Goal: Information Seeking & Learning: Learn about a topic

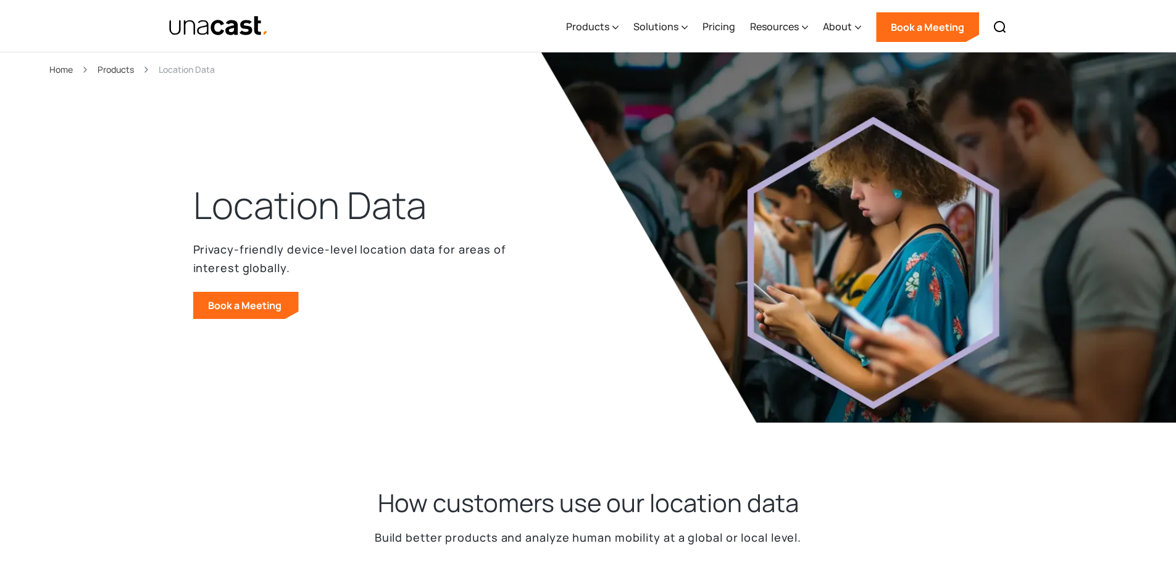
select select "**********"
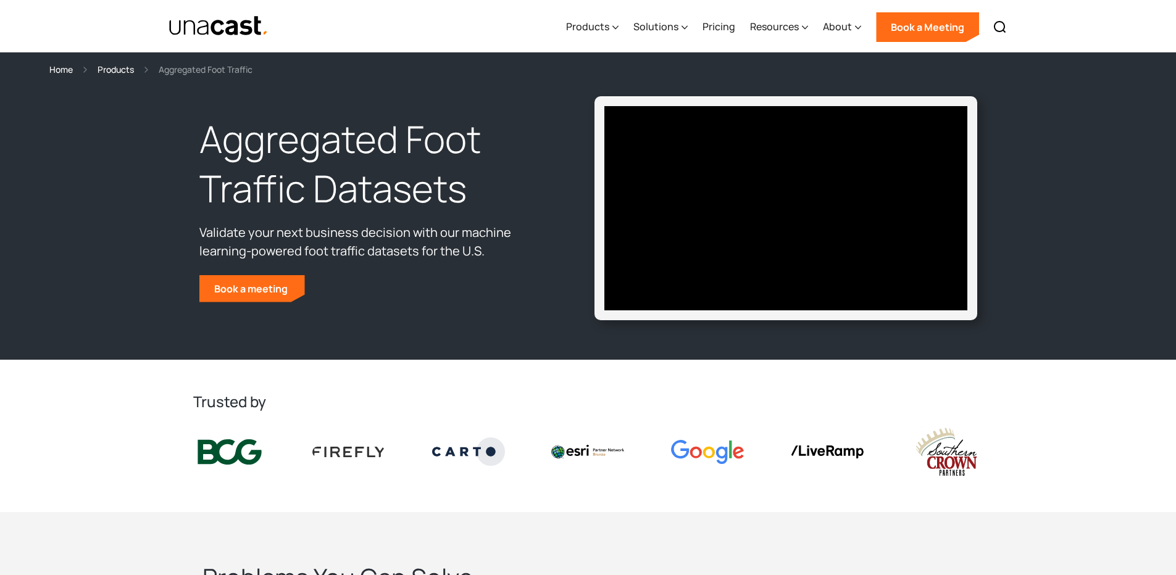
select select "**********"
click at [676, 29] on div "Solutions" at bounding box center [655, 26] width 45 height 15
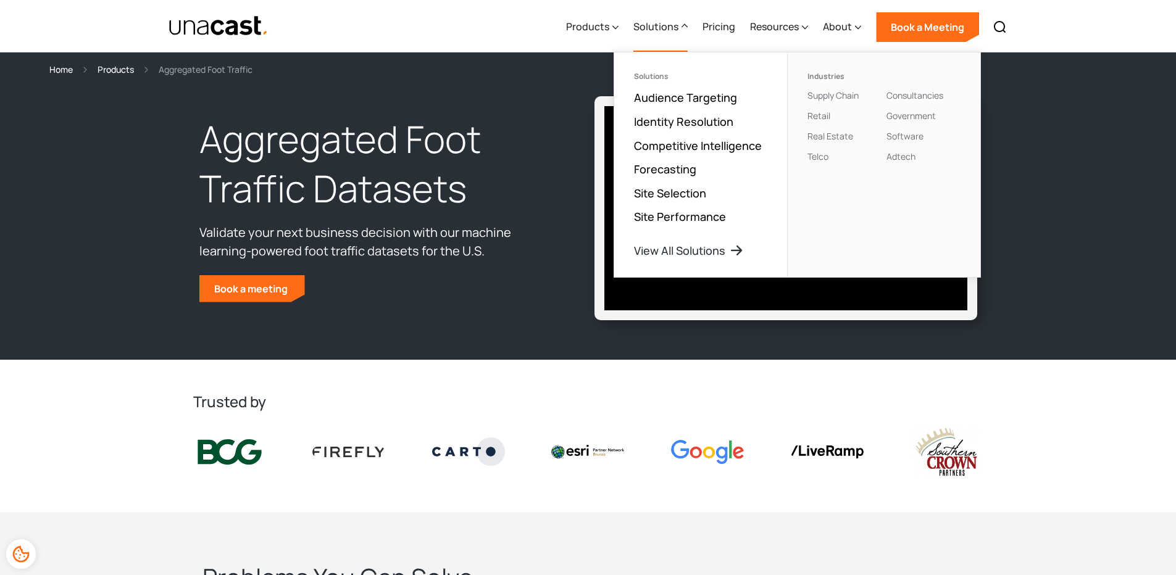
click at [706, 88] on ul "Solutions Audience Targeting Identity Resolution Competitive Intelligence Forec…" at bounding box center [700, 164] width 173 height 225
click at [713, 99] on link "Audience Targeting" at bounding box center [685, 97] width 103 height 15
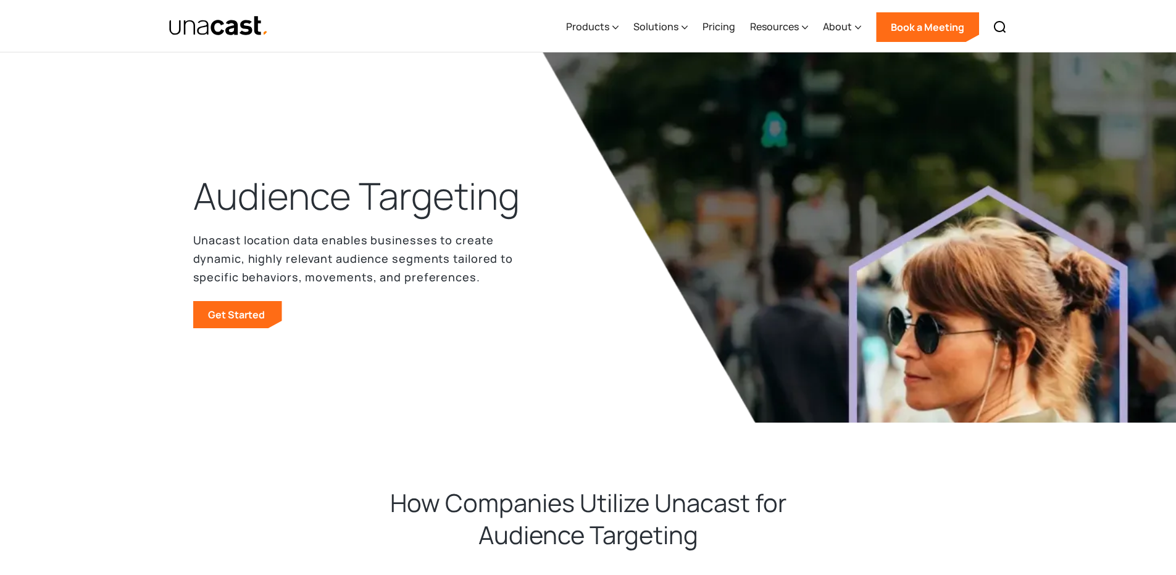
select select "**********"
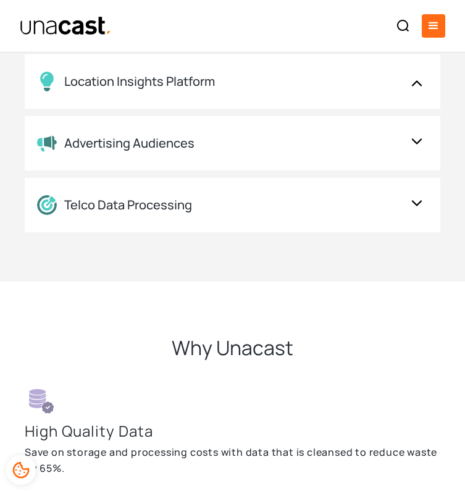
scroll to position [2750, 0]
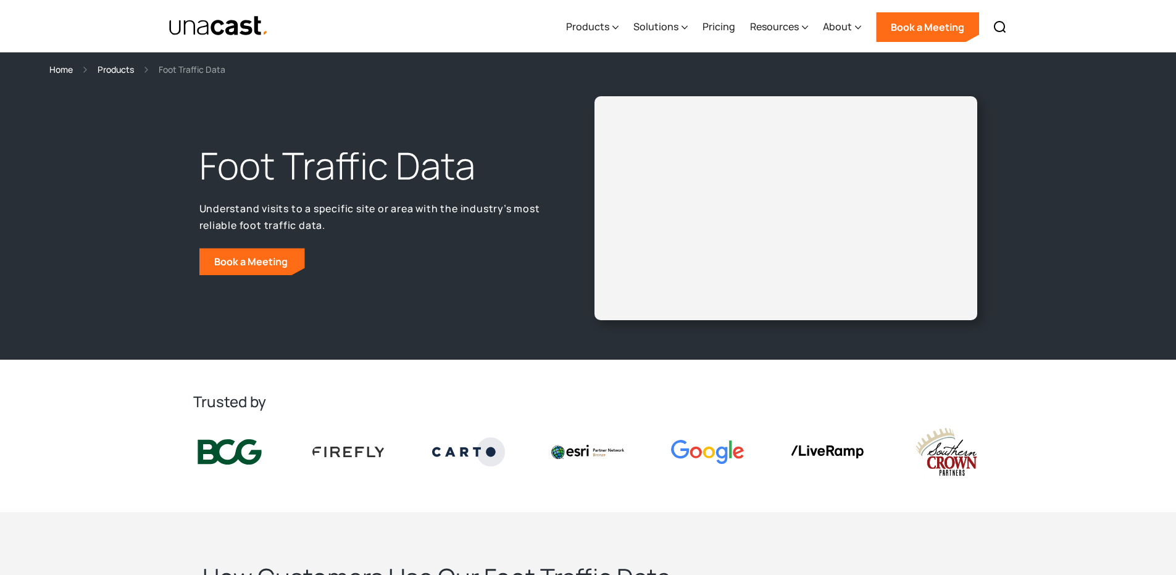
select select "**********"
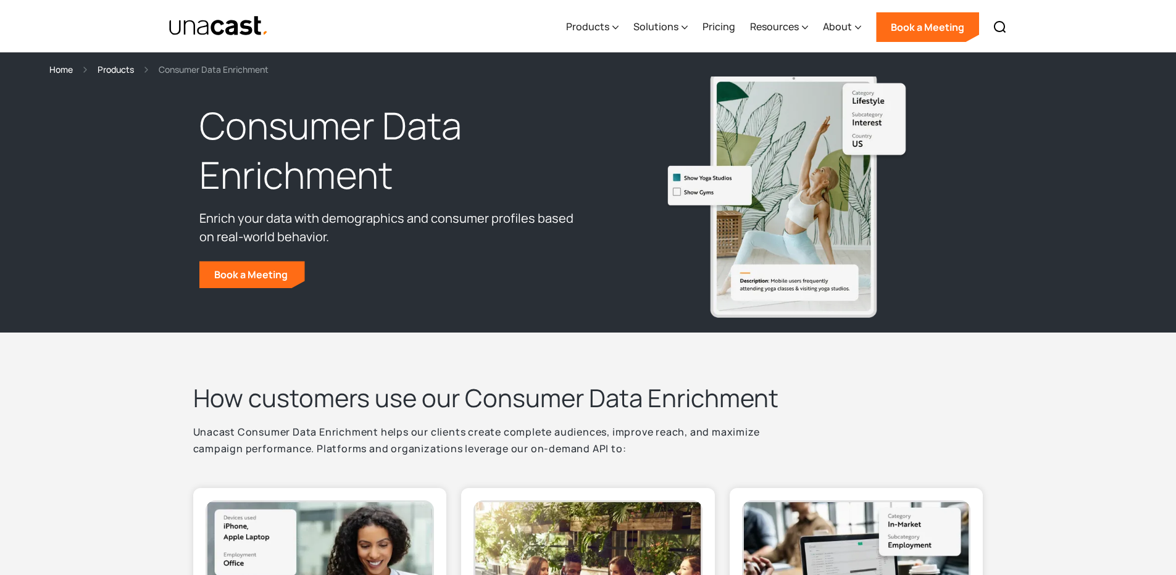
select select "**********"
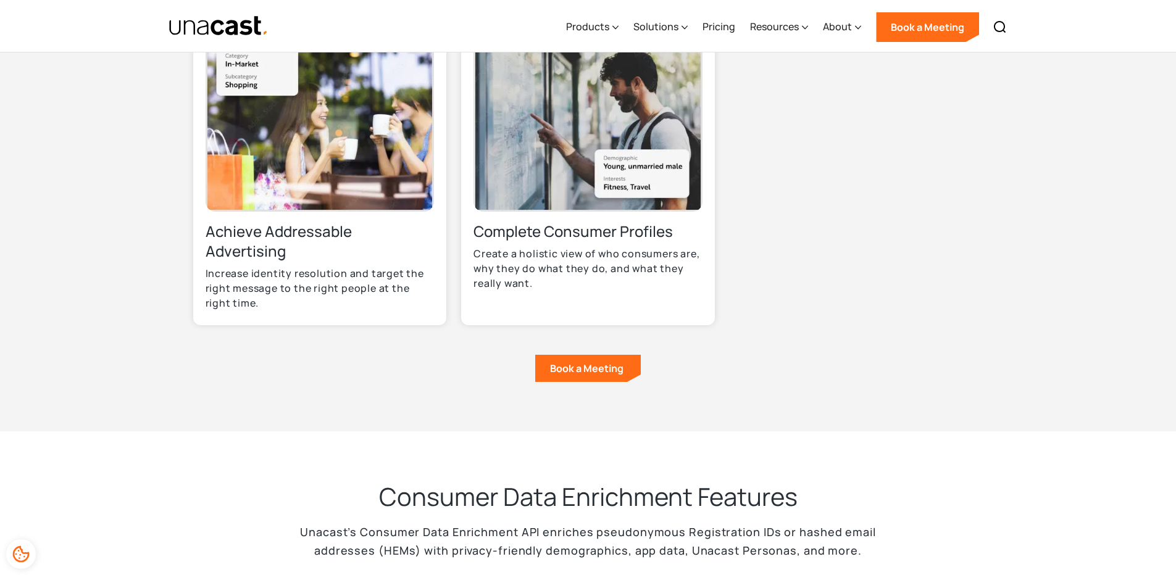
scroll to position [1136, 0]
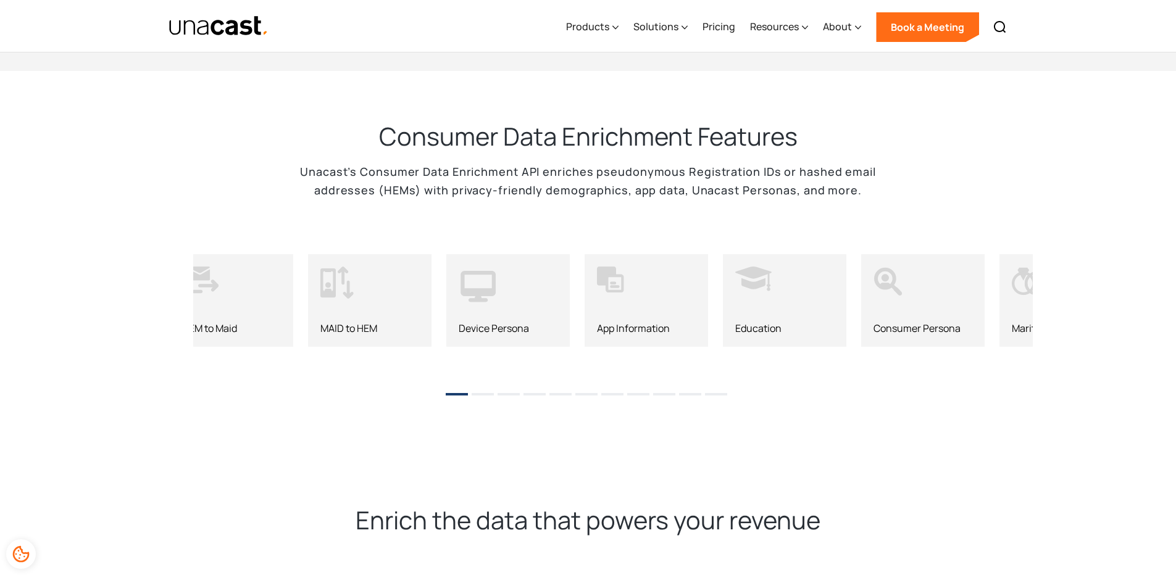
drag, startPoint x: 758, startPoint y: 300, endPoint x: 338, endPoint y: 293, distance: 419.3
click at [585, 293] on div "App Information" at bounding box center [646, 300] width 123 height 93
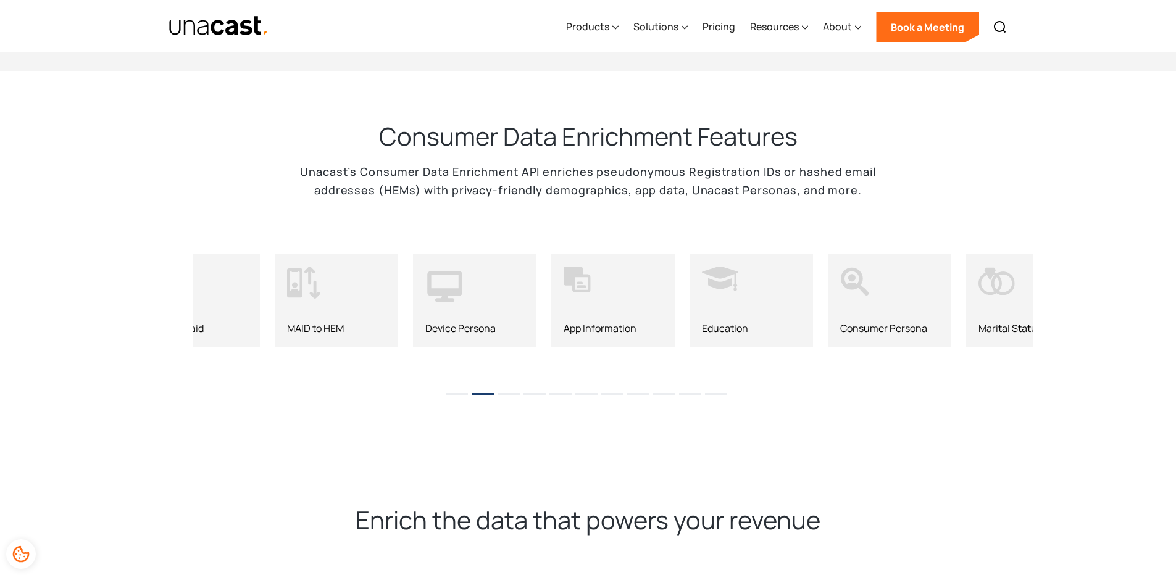
click at [721, 261] on div "Education" at bounding box center [751, 300] width 123 height 93
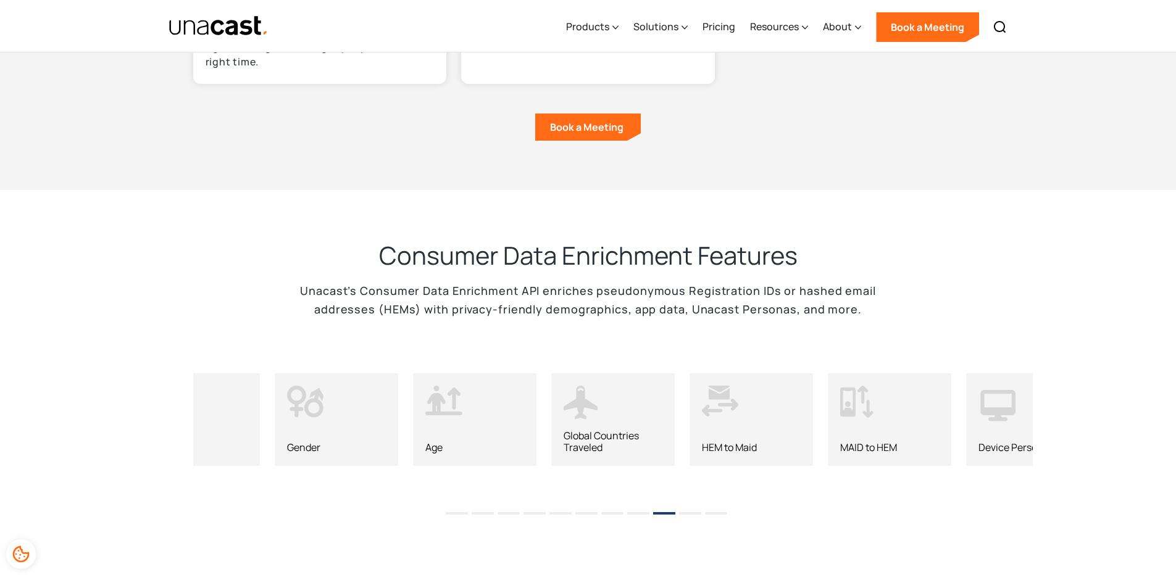
scroll to position [1104, 0]
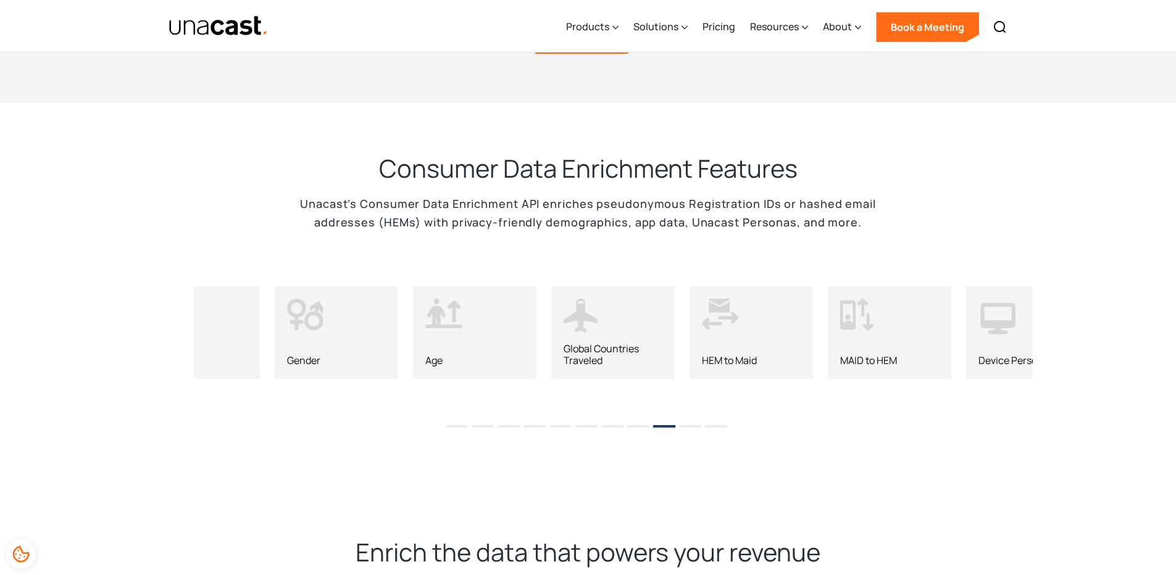
click at [917, 343] on div "MAID to HEM" at bounding box center [889, 332] width 123 height 93
drag, startPoint x: 1007, startPoint y: 346, endPoint x: 294, endPoint y: 396, distance: 714.8
click at [294, 396] on div "Age Global Countries Traveled HEM to Maid MAID to HEM ‍ Device Persona App Info…" at bounding box center [588, 339] width 889 height 148
click at [443, 420] on ul "1 2 3 4 5 6 7 8 9 10 11" at bounding box center [588, 422] width 1176 height 19
click at [452, 425] on button "1" at bounding box center [457, 426] width 22 height 2
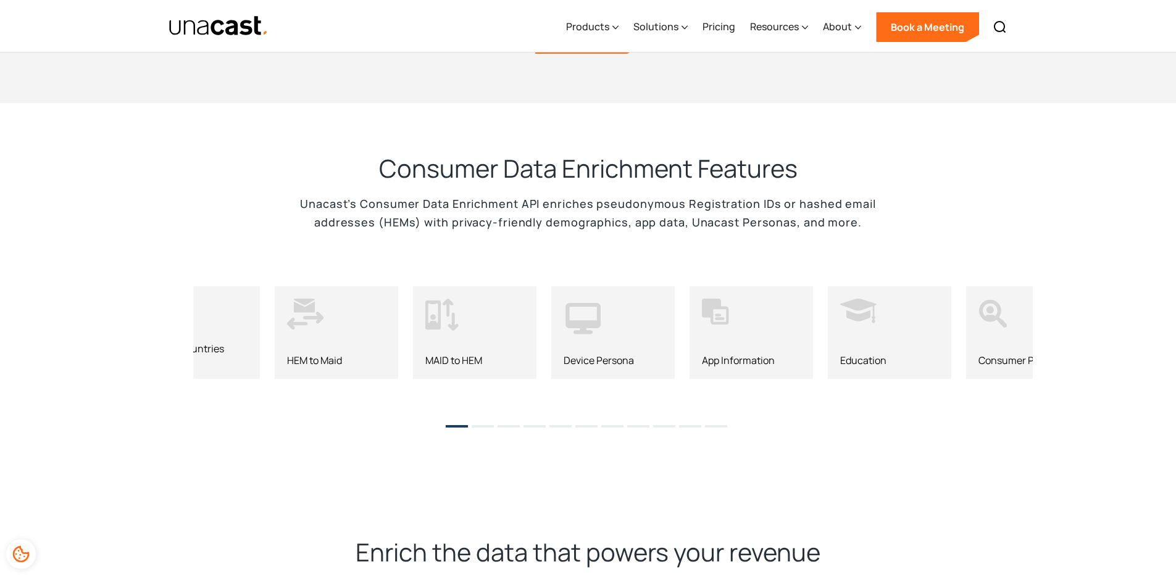
click at [530, 417] on li "4" at bounding box center [535, 422] width 22 height 19
click at [530, 419] on li "4" at bounding box center [535, 422] width 22 height 19
click at [616, 425] on button "7" at bounding box center [612, 426] width 22 height 2
click at [650, 422] on ul "1 2 3 4 5 6 7 8 9 10 11" at bounding box center [588, 422] width 1176 height 19
click at [643, 416] on li "8" at bounding box center [638, 422] width 22 height 19
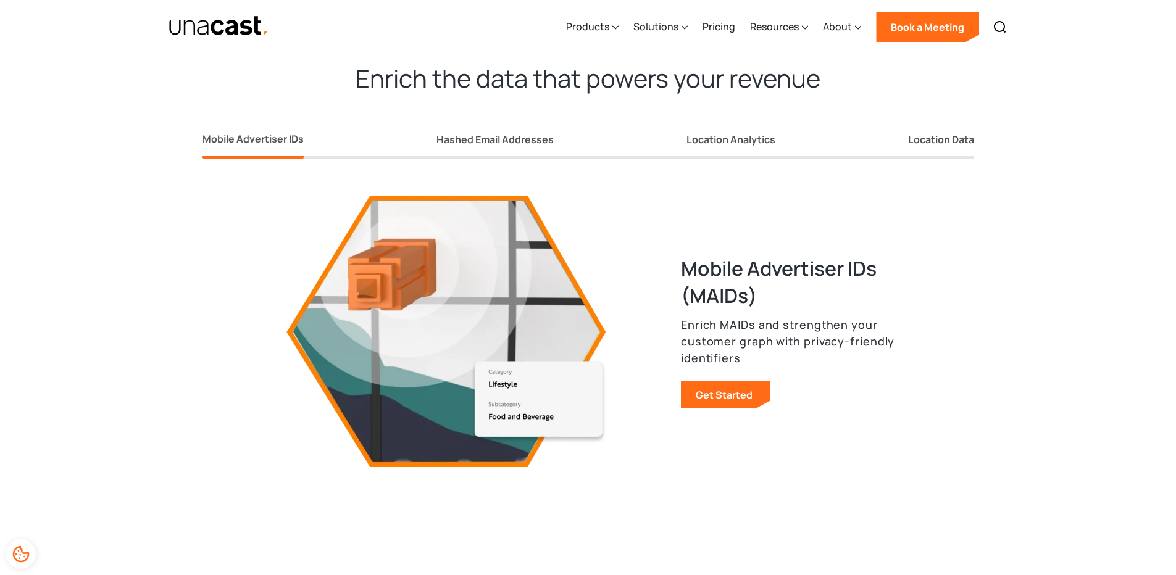
scroll to position [1444, 0]
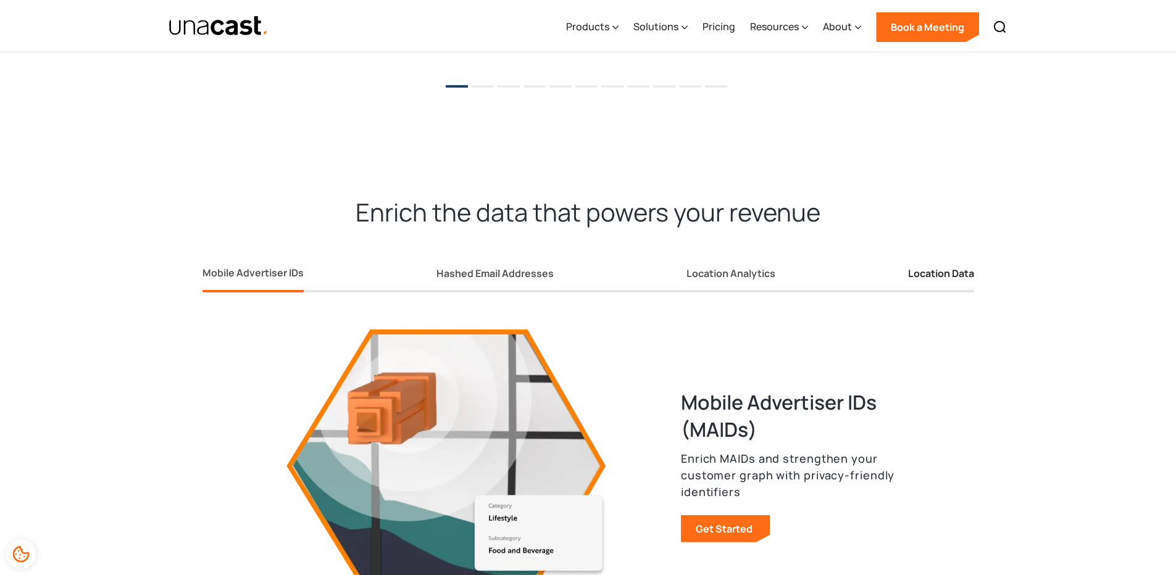
click at [972, 269] on div "Location Data" at bounding box center [941, 273] width 66 height 13
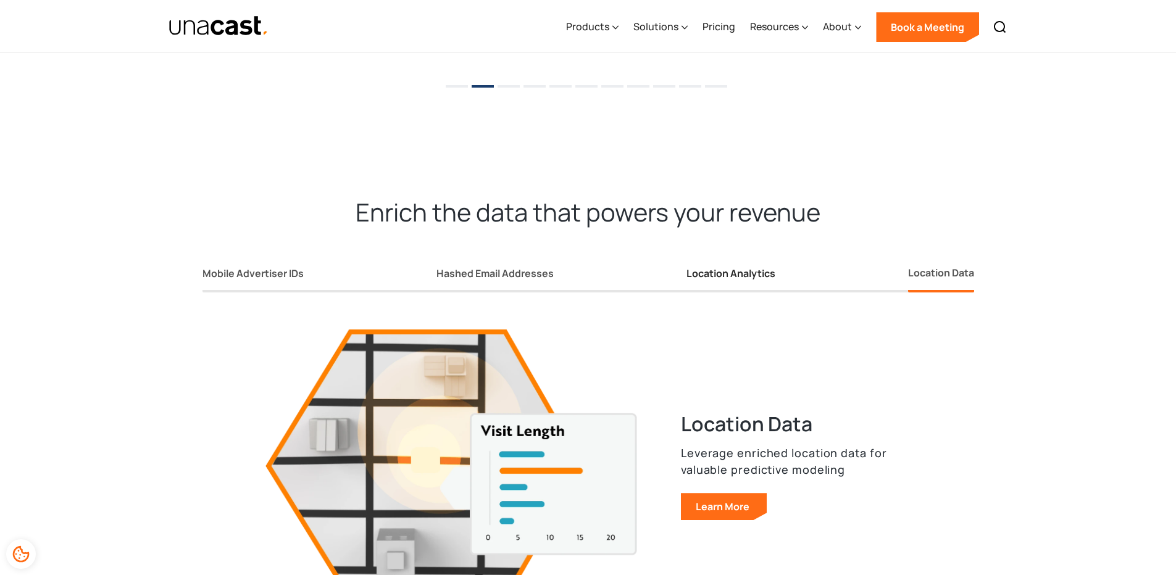
click at [758, 277] on link "Location Analytics" at bounding box center [731, 276] width 89 height 33
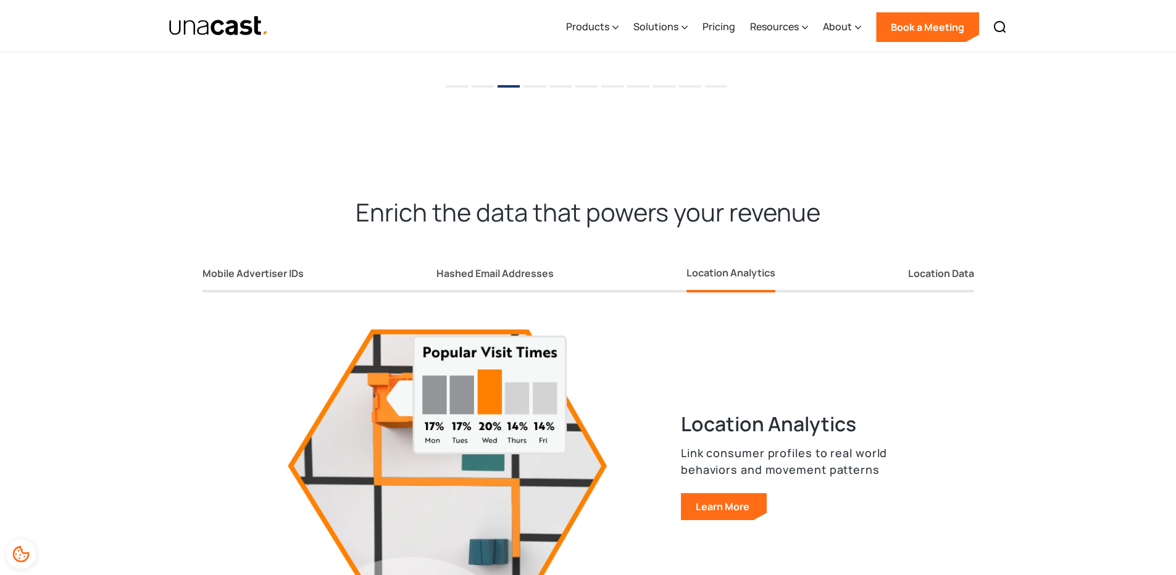
click at [590, 262] on div "Mobile Advertiser IDs Hashed Email Addresses Location Analytics Location Data" at bounding box center [589, 265] width 772 height 54
click at [544, 270] on div "Hashed Email Addresses" at bounding box center [495, 273] width 117 height 13
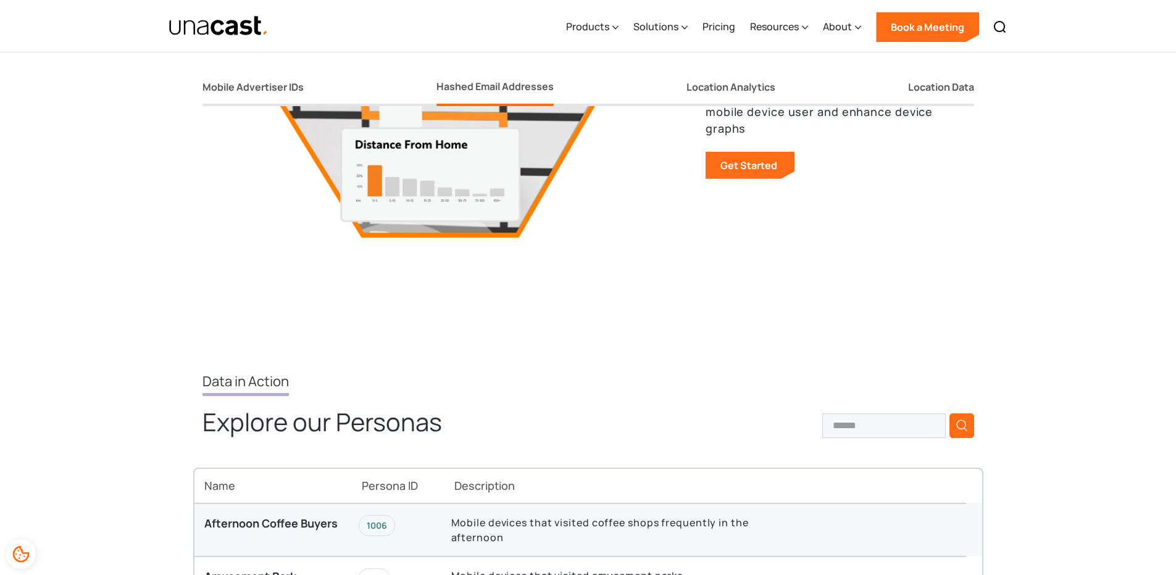
scroll to position [2129, 0]
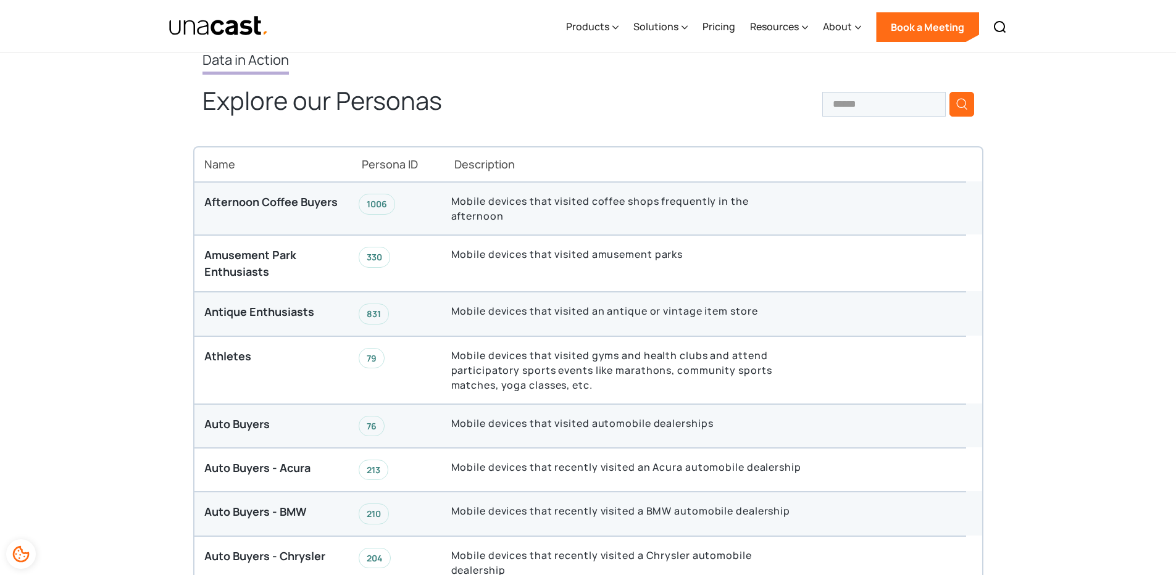
click at [743, 264] on div "Mobile devices that visited amusement parks" at bounding box center [626, 263] width 370 height 33
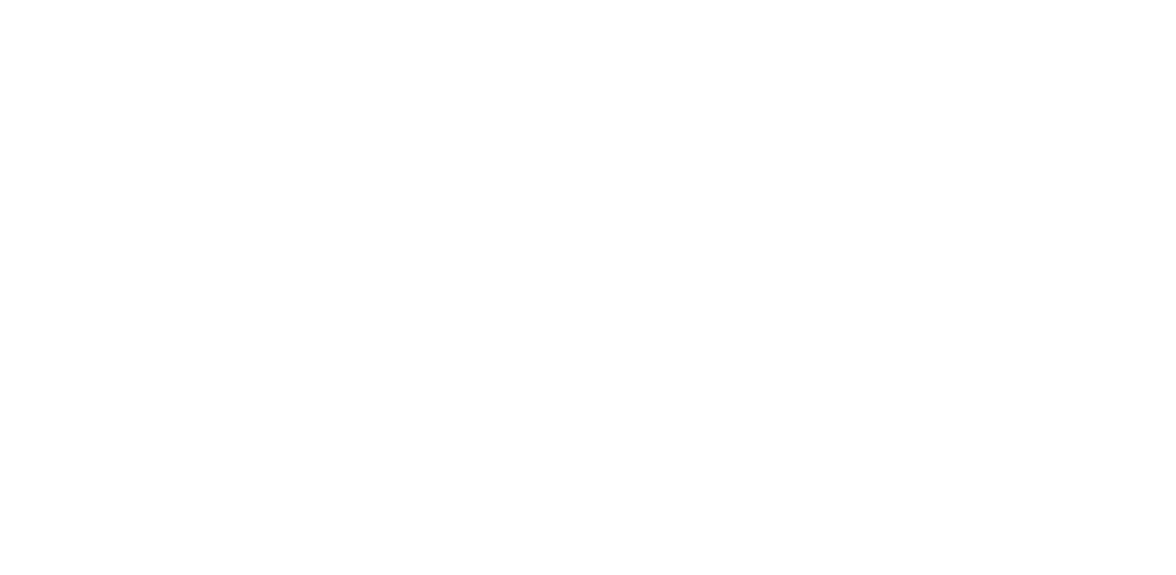
select select "**********"
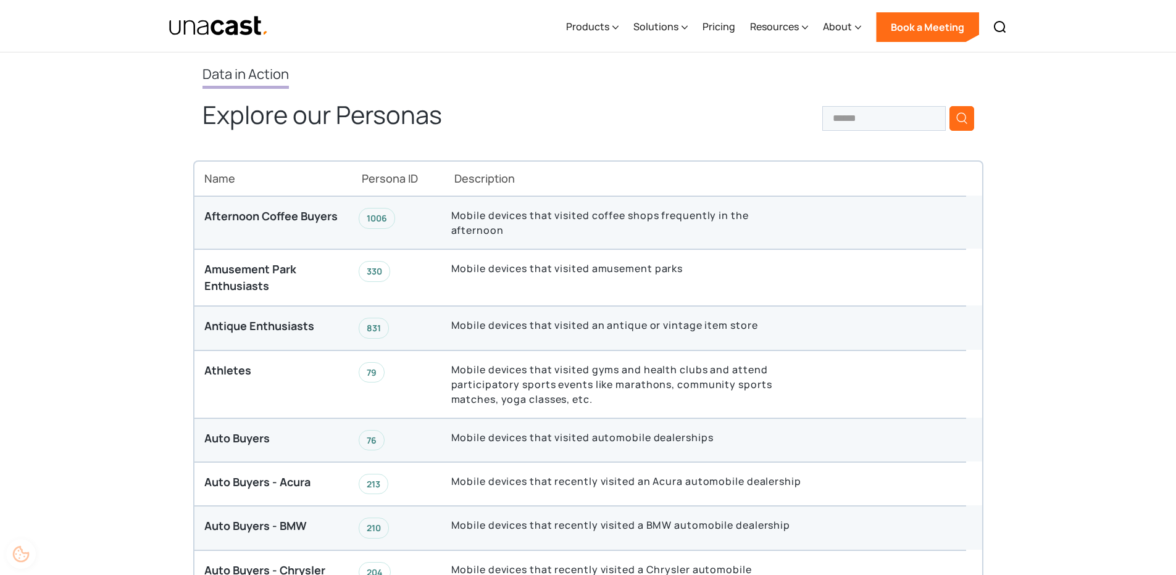
scroll to position [2124, 0]
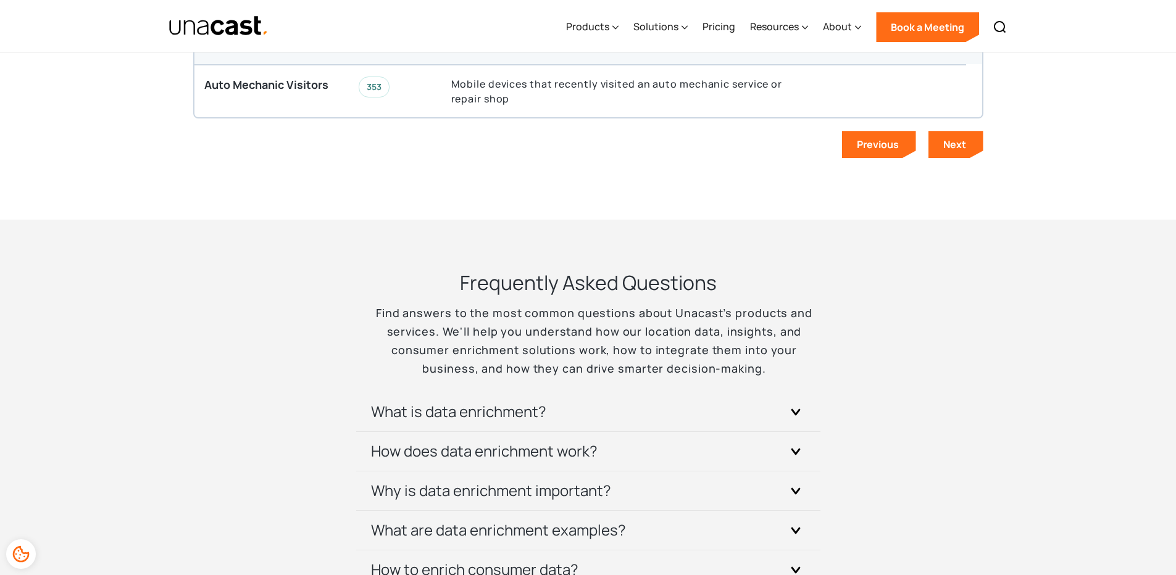
scroll to position [2686, 0]
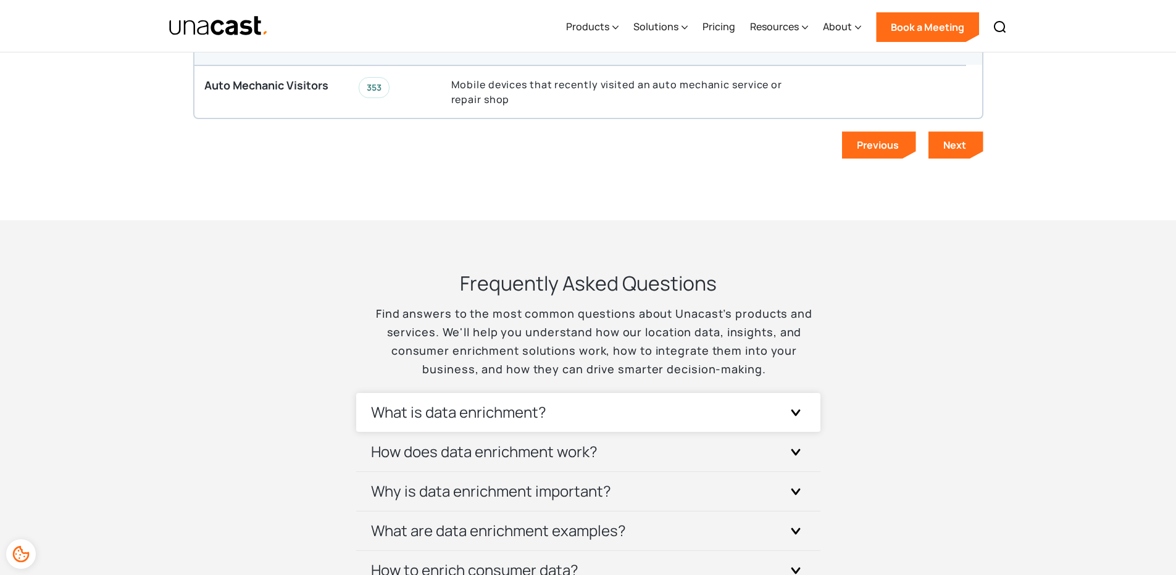
click at [630, 393] on div "What is data enrichment?" at bounding box center [588, 412] width 435 height 39
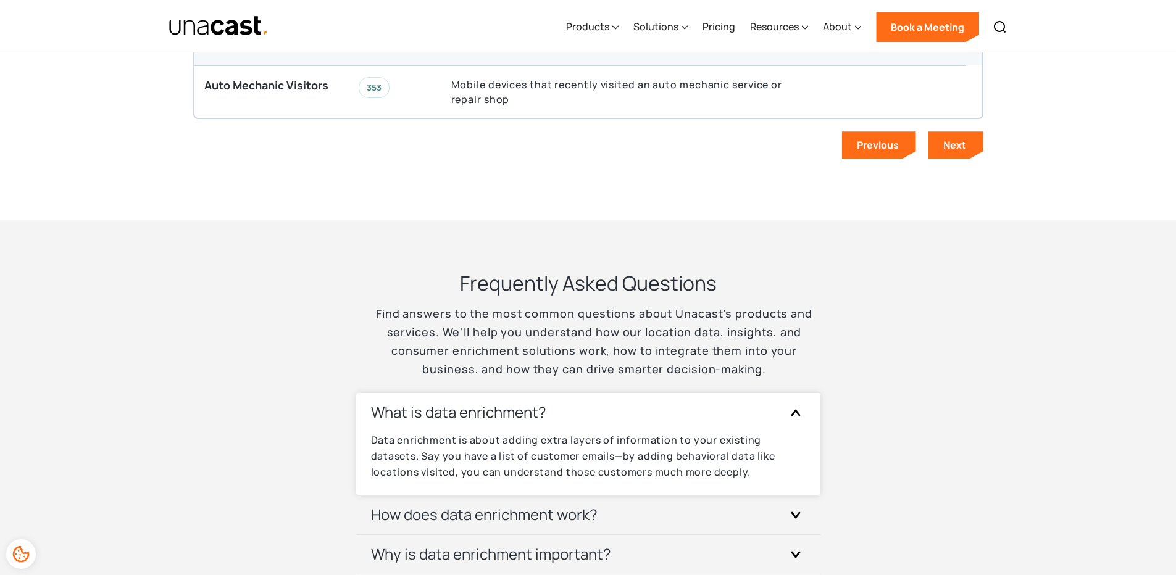
click at [630, 393] on div "What is data enrichment?" at bounding box center [588, 412] width 435 height 39
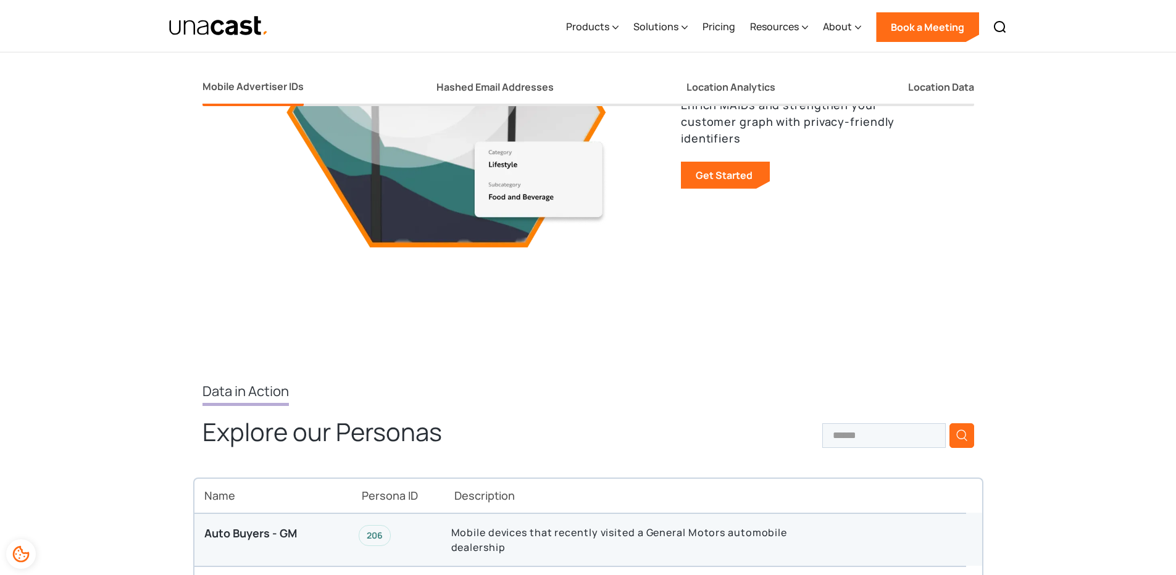
scroll to position [963, 0]
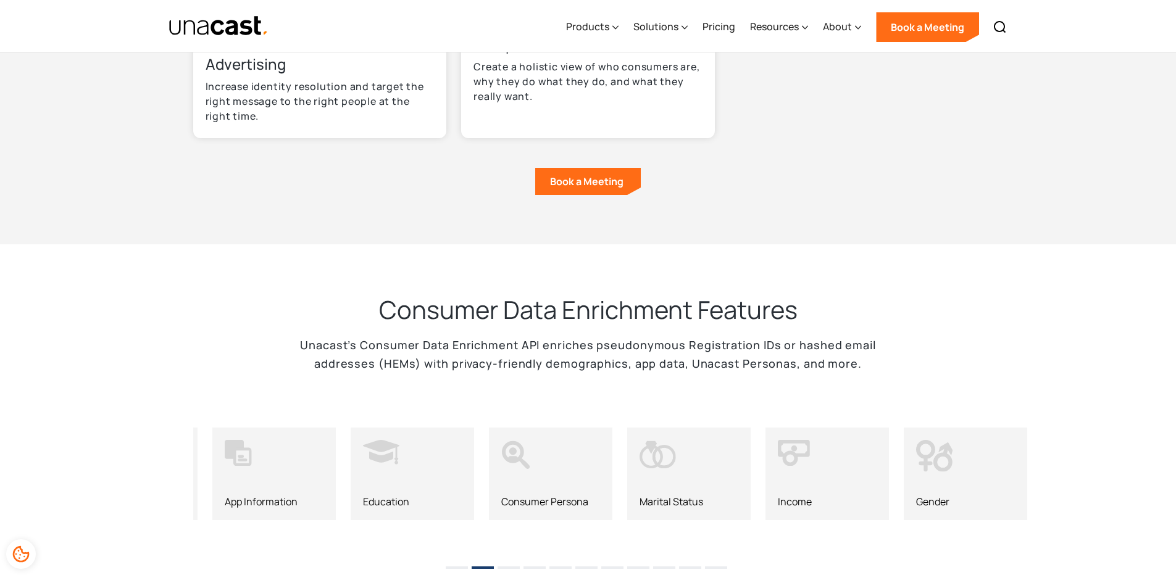
drag, startPoint x: 949, startPoint y: 443, endPoint x: 565, endPoint y: 453, distance: 384.1
click at [594, 456] on div "Consumer Persona" at bounding box center [550, 474] width 123 height 93
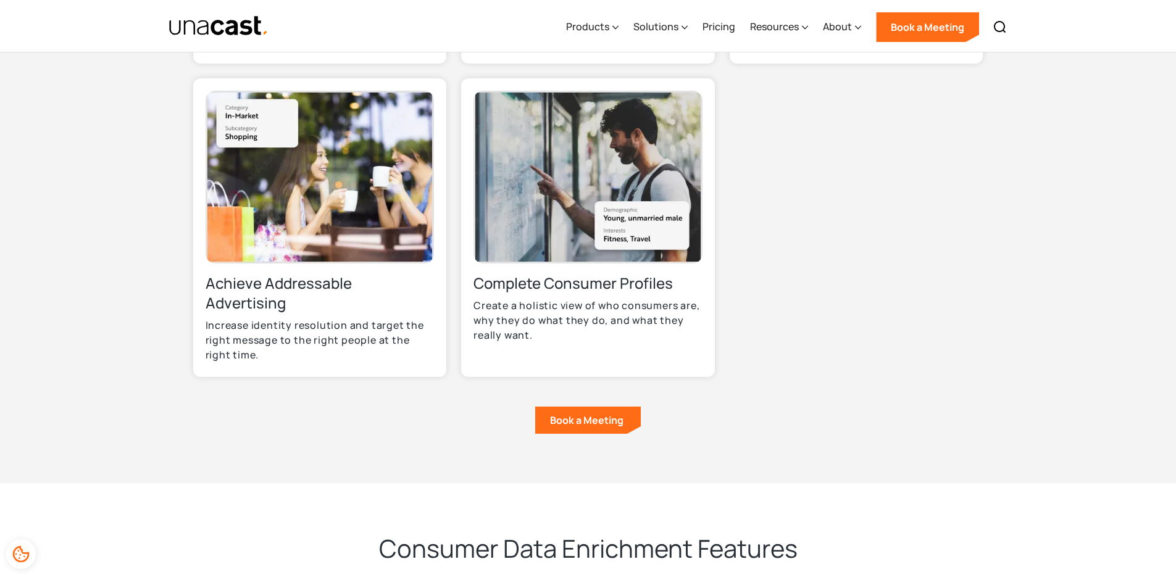
scroll to position [363, 0]
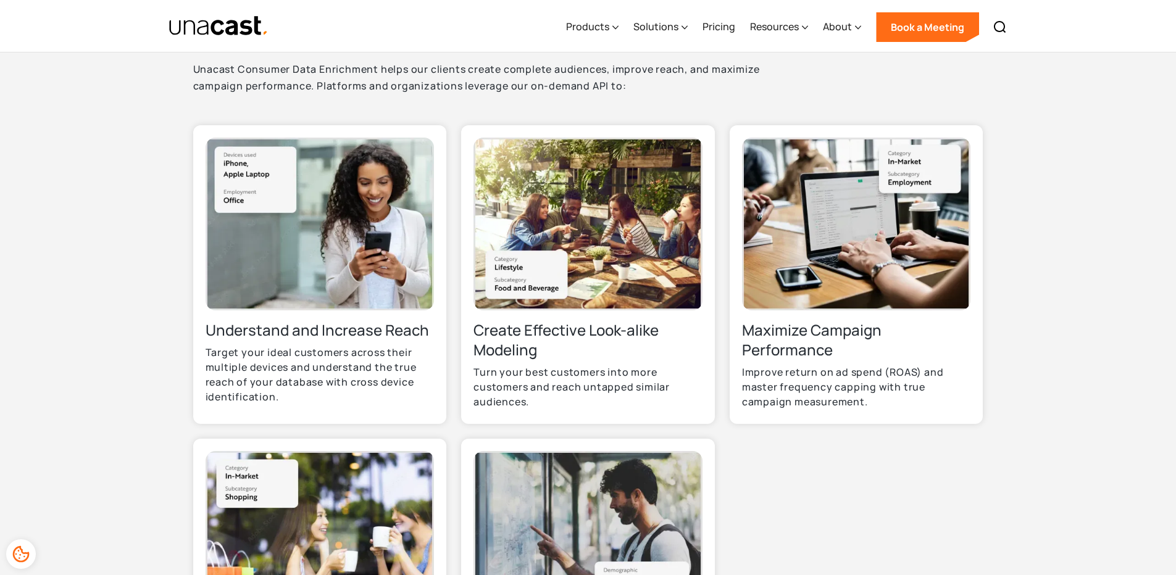
click at [785, 320] on h3 "Maximize Campaign Performance" at bounding box center [856, 340] width 229 height 40
click at [769, 31] on div "Resources" at bounding box center [774, 26] width 49 height 15
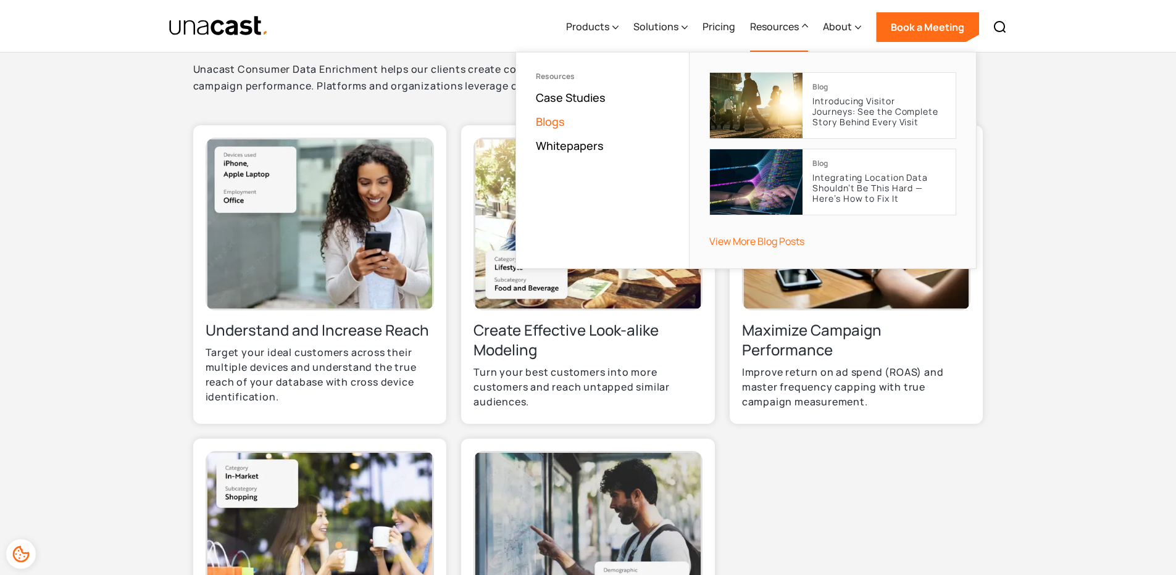
click at [551, 122] on link "Blogs" at bounding box center [550, 121] width 29 height 15
